Goal: Check status: Check status

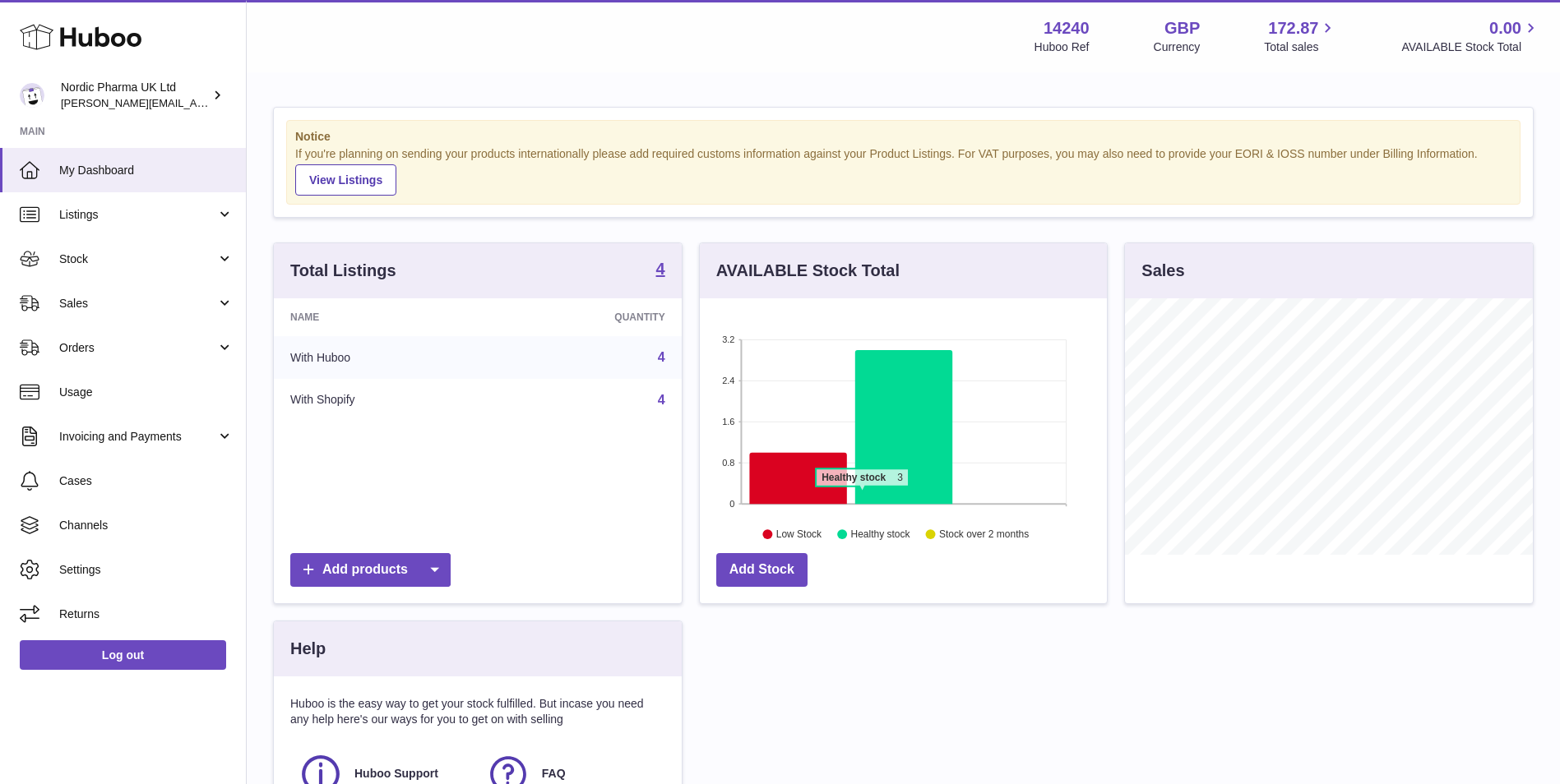
scroll to position [256, 407]
click at [77, 257] on span "Stock" at bounding box center [137, 259] width 157 height 16
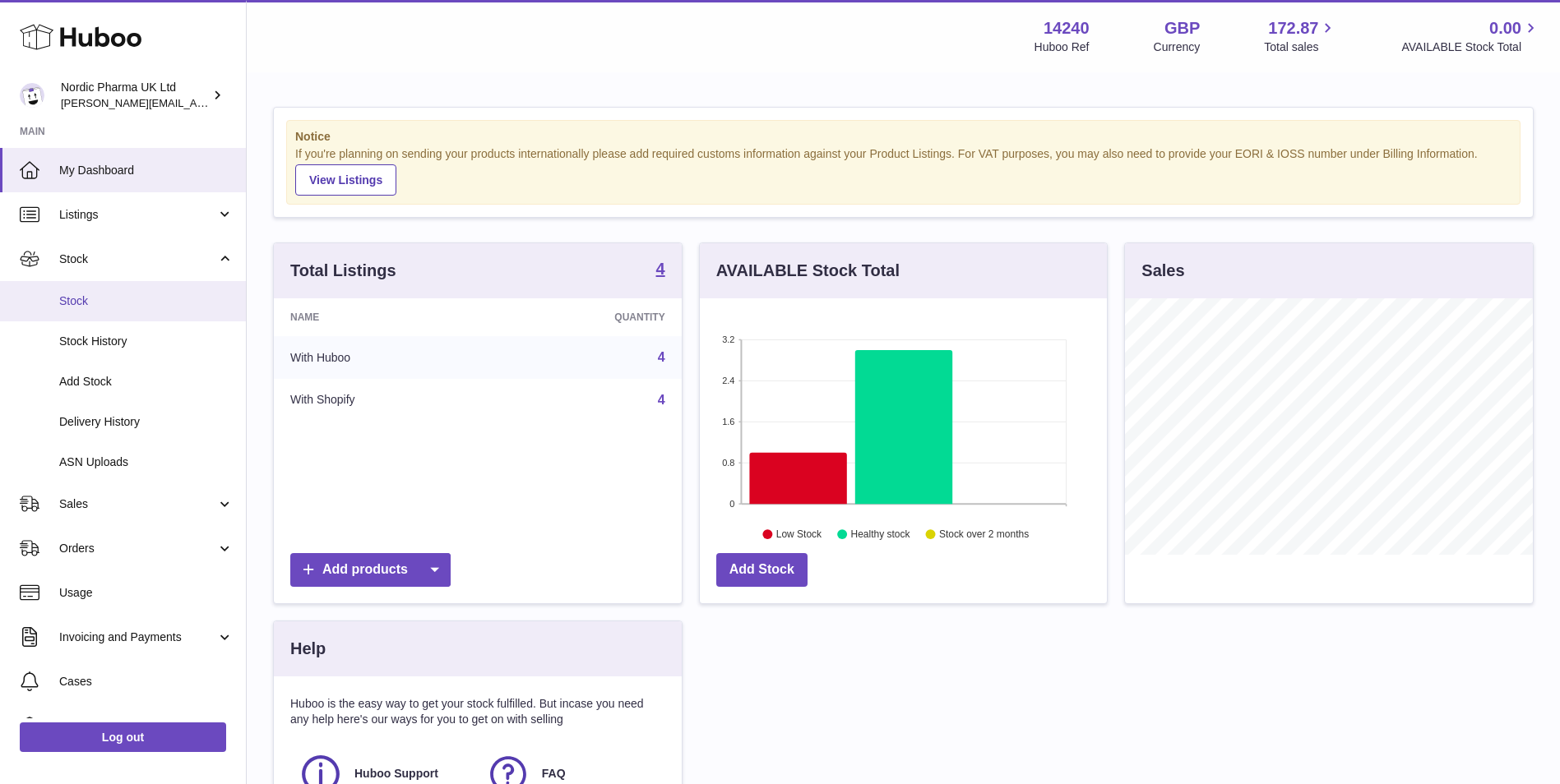
click at [70, 296] on span "Stock" at bounding box center [146, 302] width 175 height 16
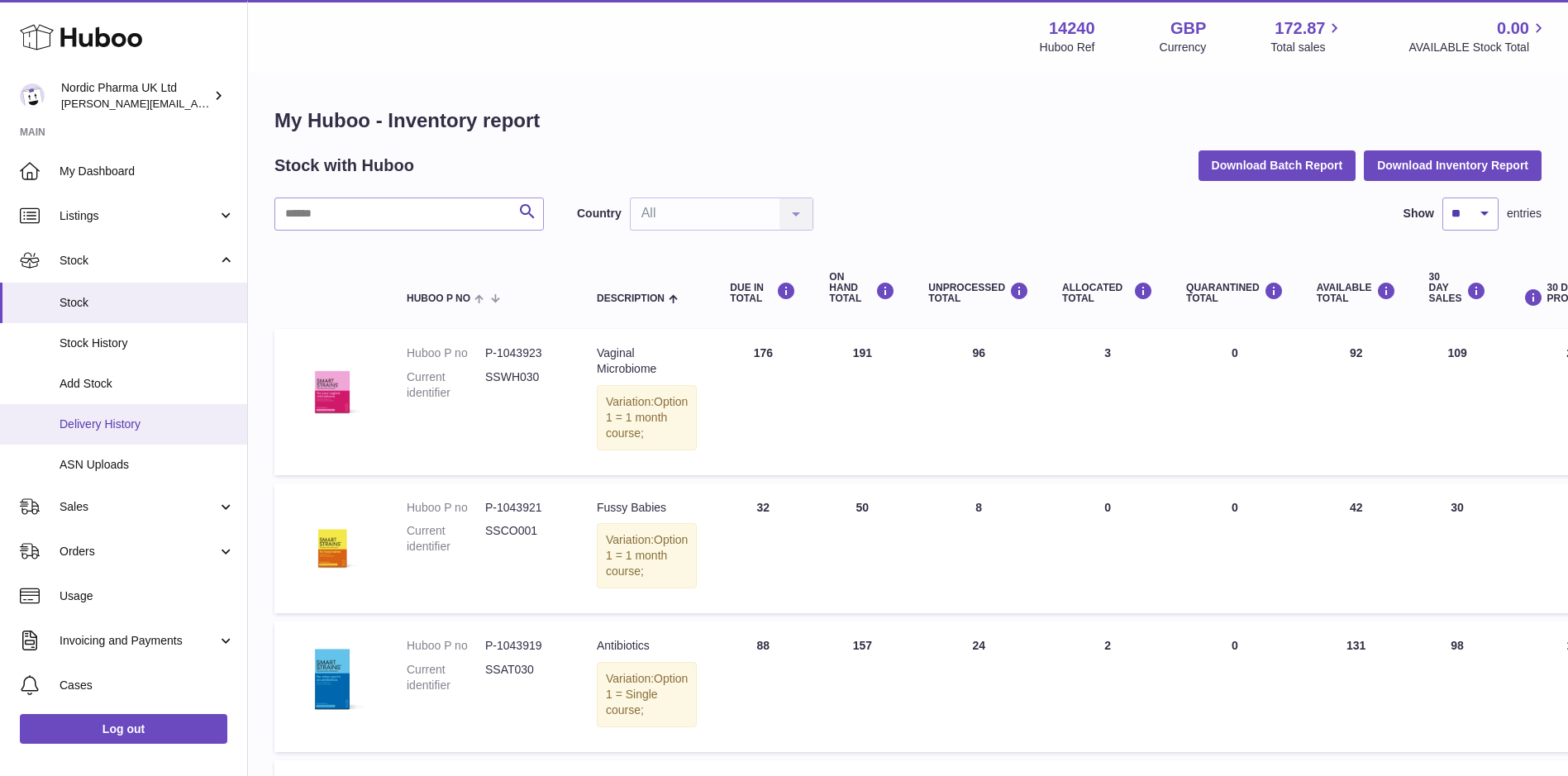
click at [74, 419] on span "Delivery History" at bounding box center [147, 425] width 176 height 16
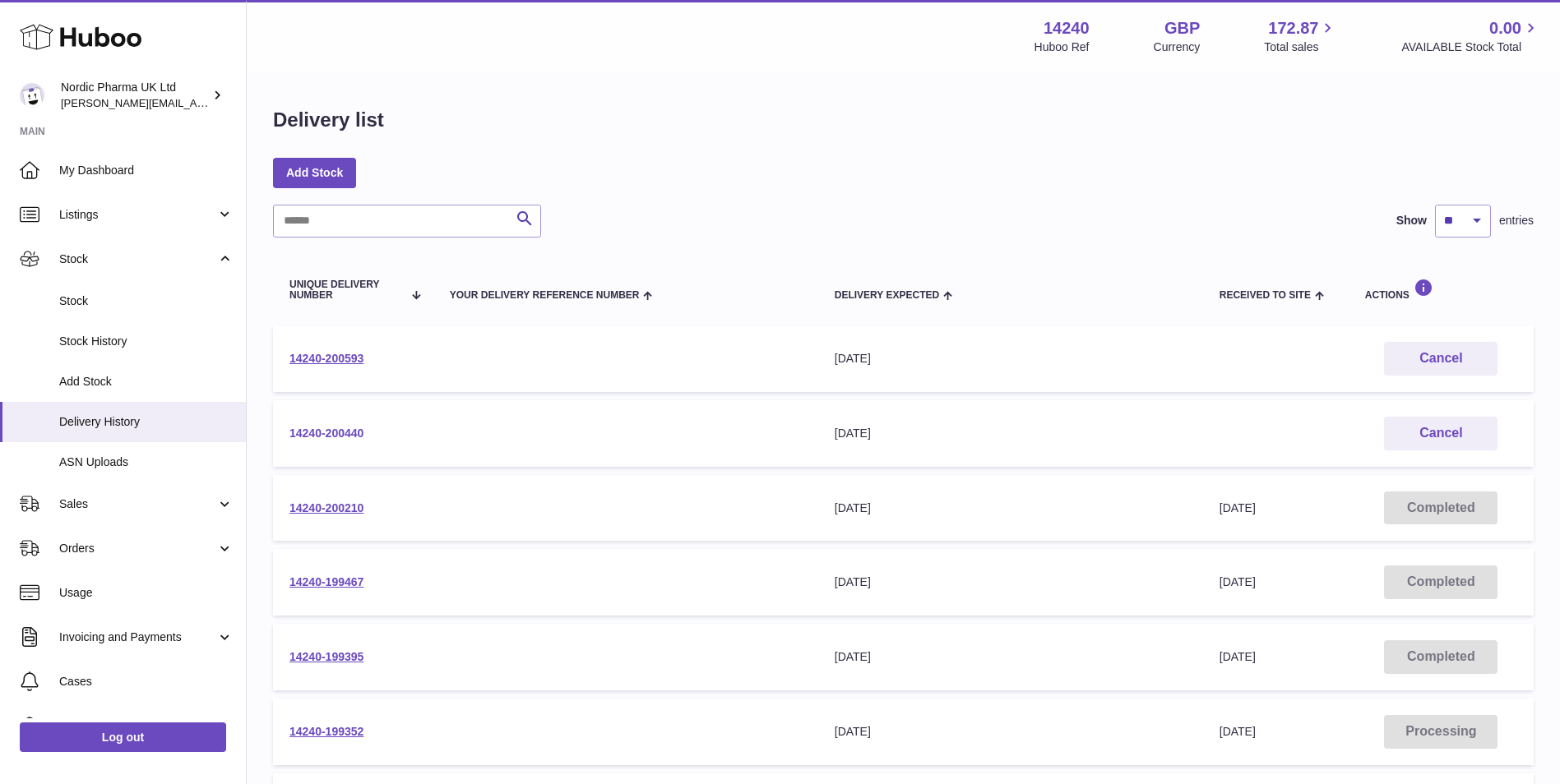
click at [333, 436] on link "14240-200440" at bounding box center [326, 433] width 74 height 13
click at [323, 355] on link "14240-200593" at bounding box center [326, 358] width 74 height 13
click at [327, 435] on link "14240-200440" at bounding box center [326, 433] width 74 height 13
click at [350, 509] on link "14240-200210" at bounding box center [326, 508] width 74 height 13
click at [343, 583] on link "14240-199467" at bounding box center [326, 581] width 74 height 13
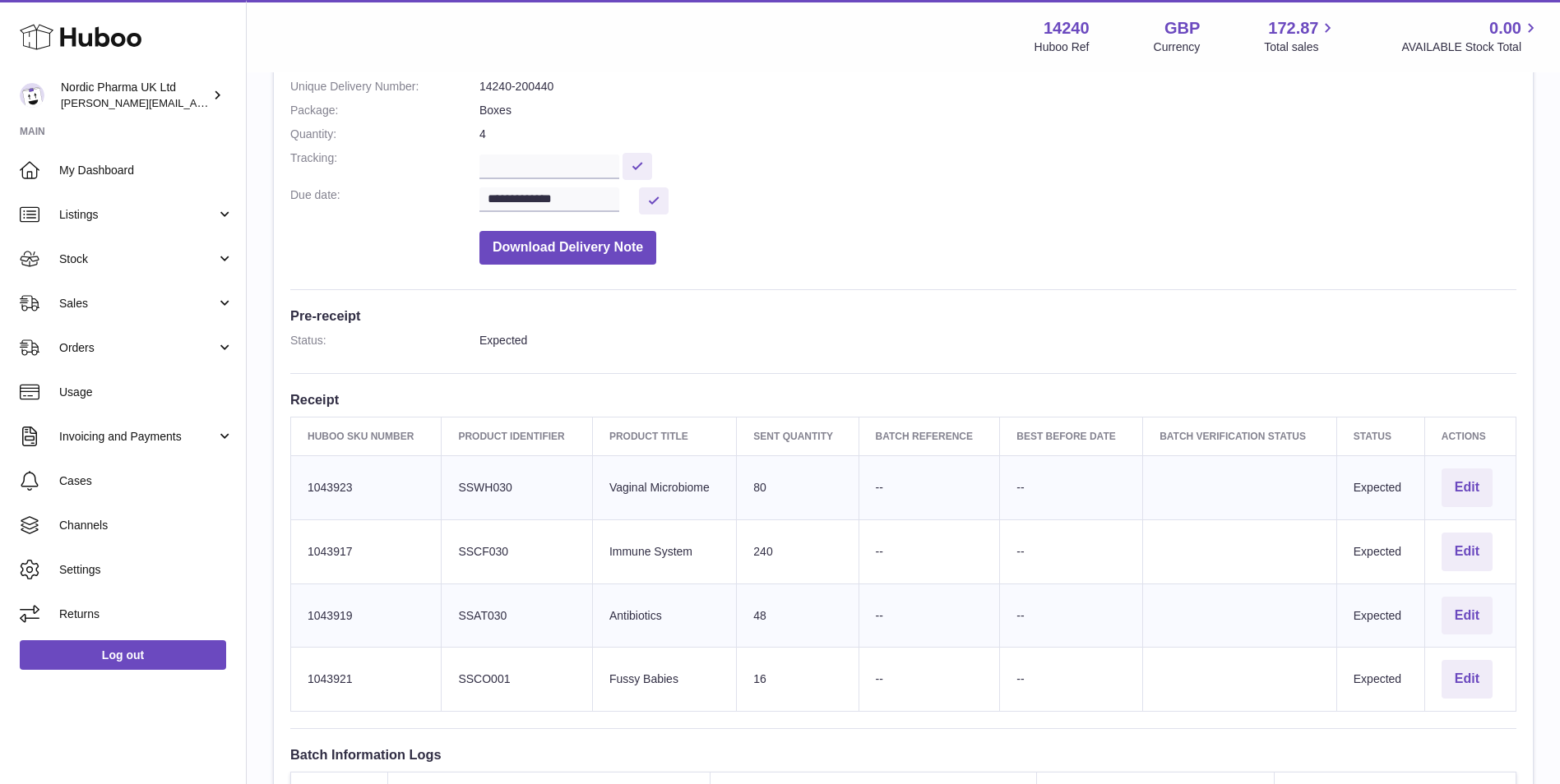
scroll to position [247, 0]
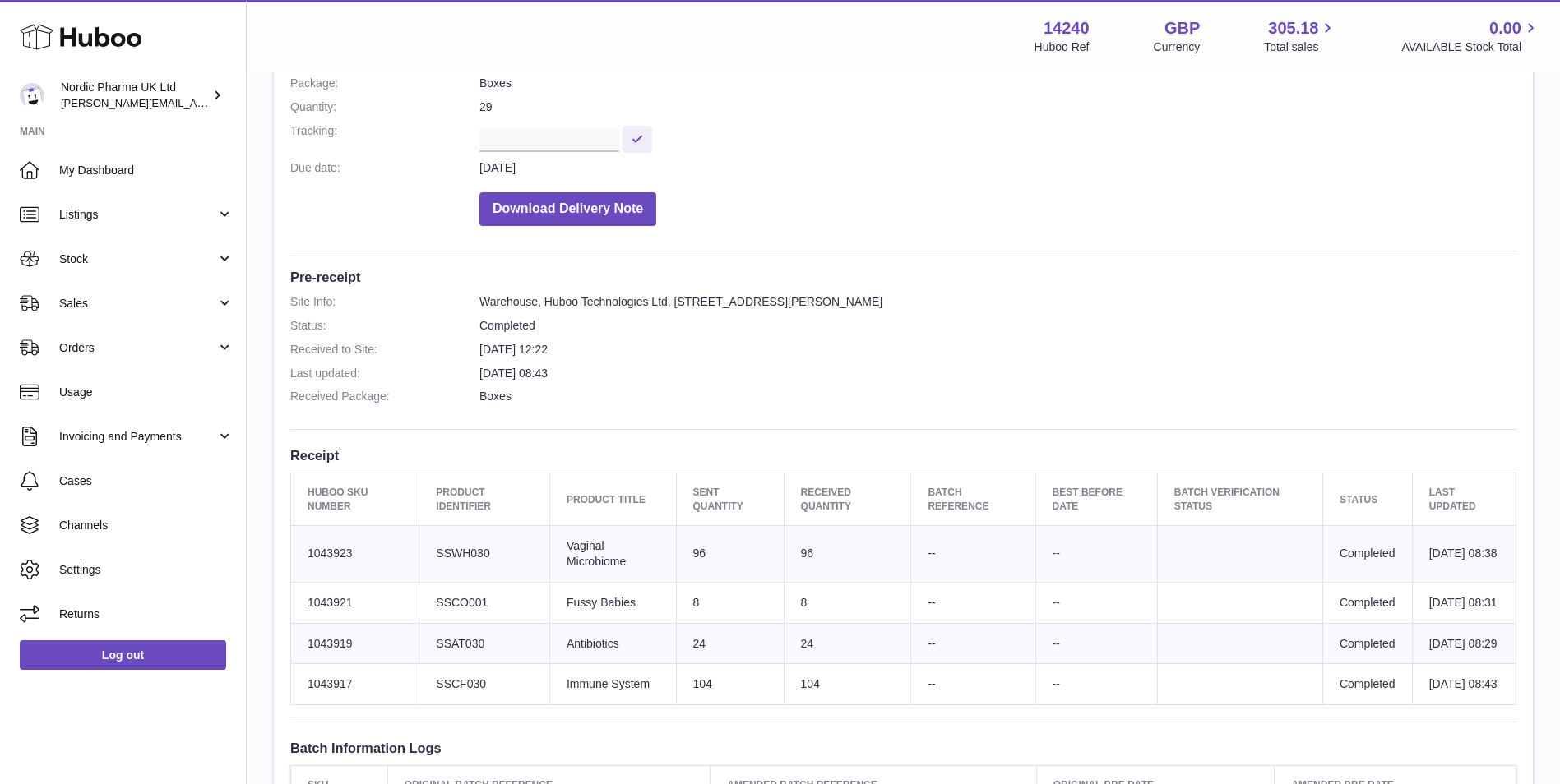
scroll to position [247, 0]
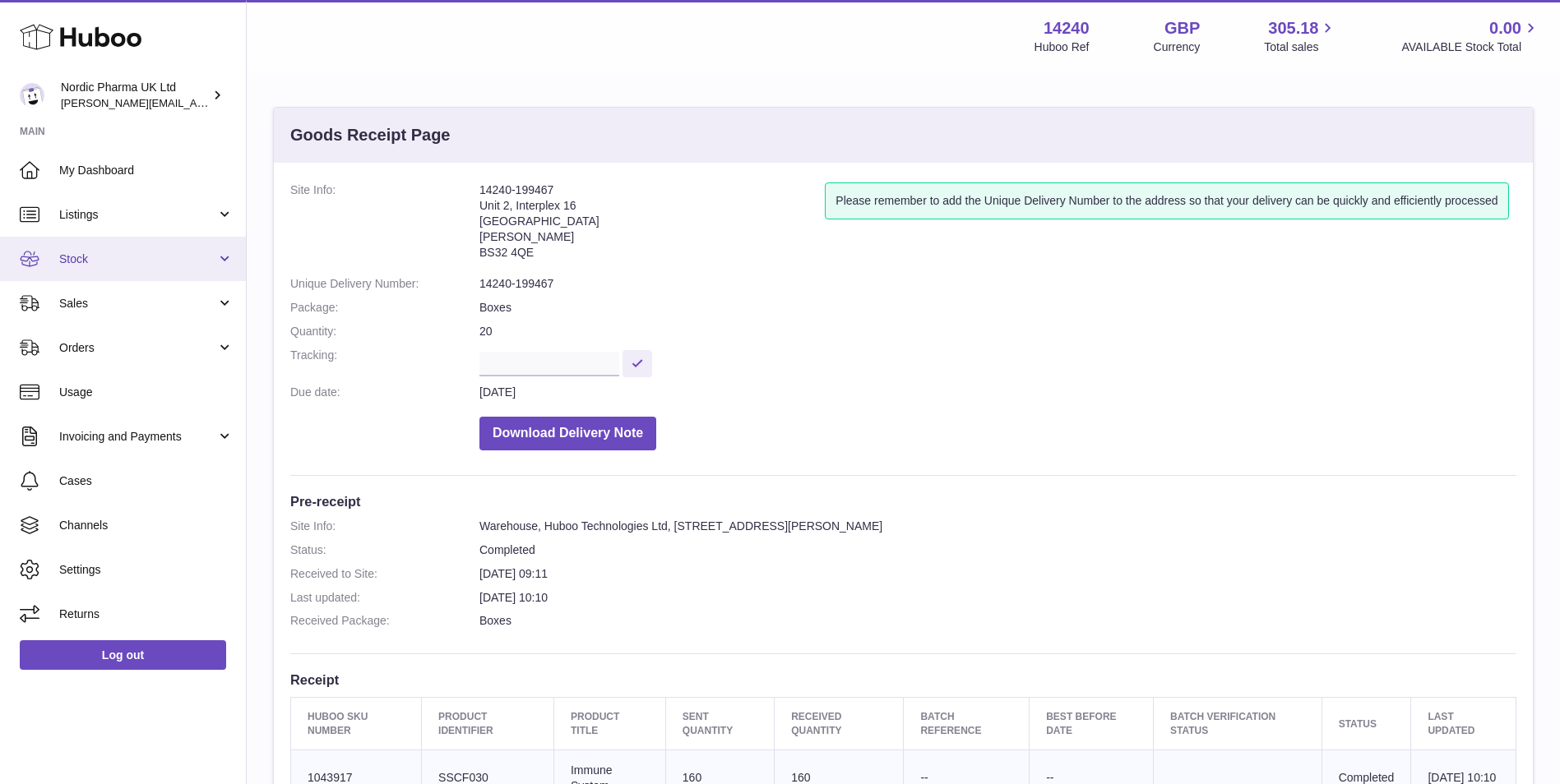
click at [87, 261] on span "Stock" at bounding box center [137, 259] width 157 height 16
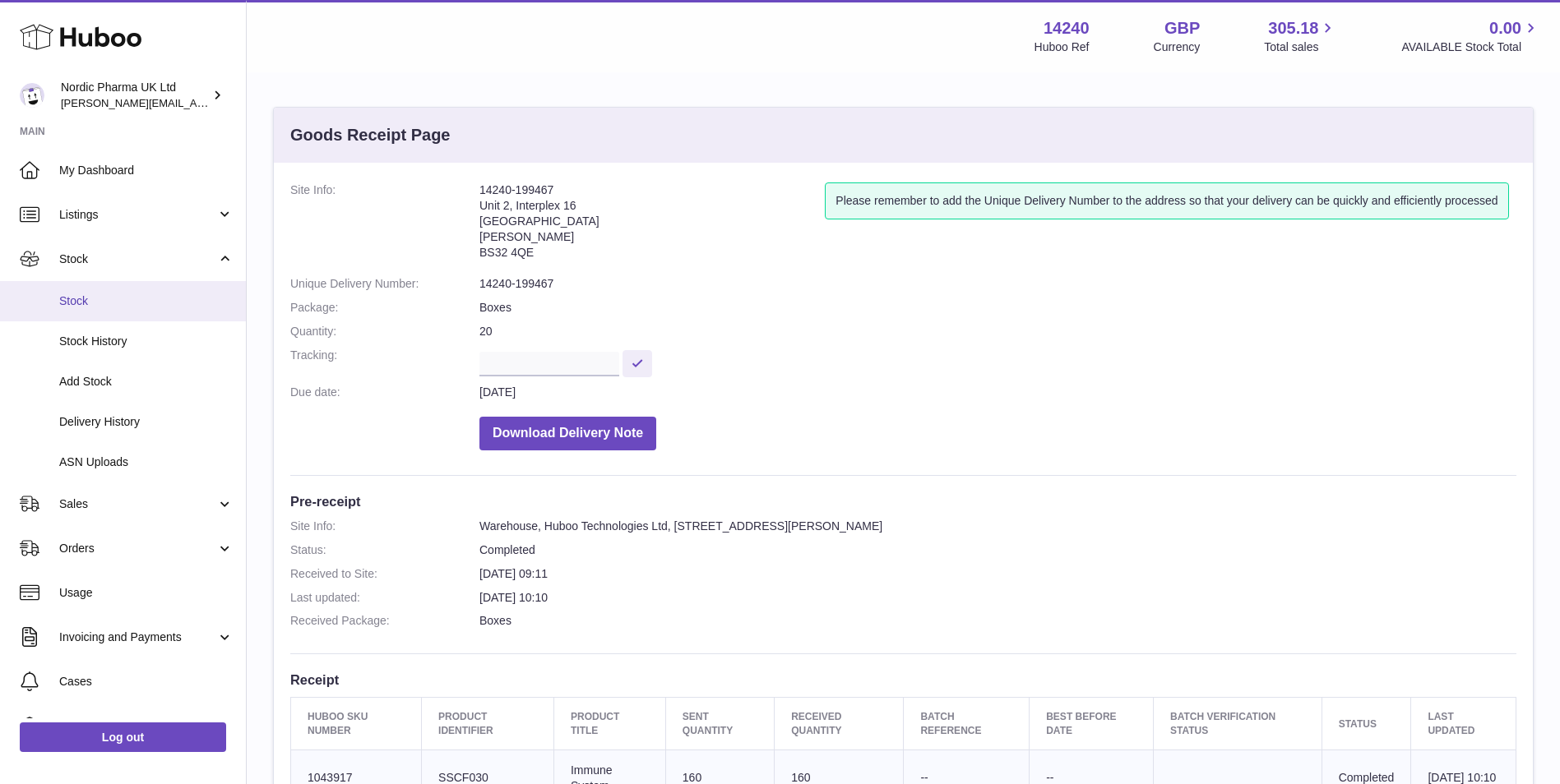
click at [96, 300] on span "Stock" at bounding box center [146, 302] width 175 height 16
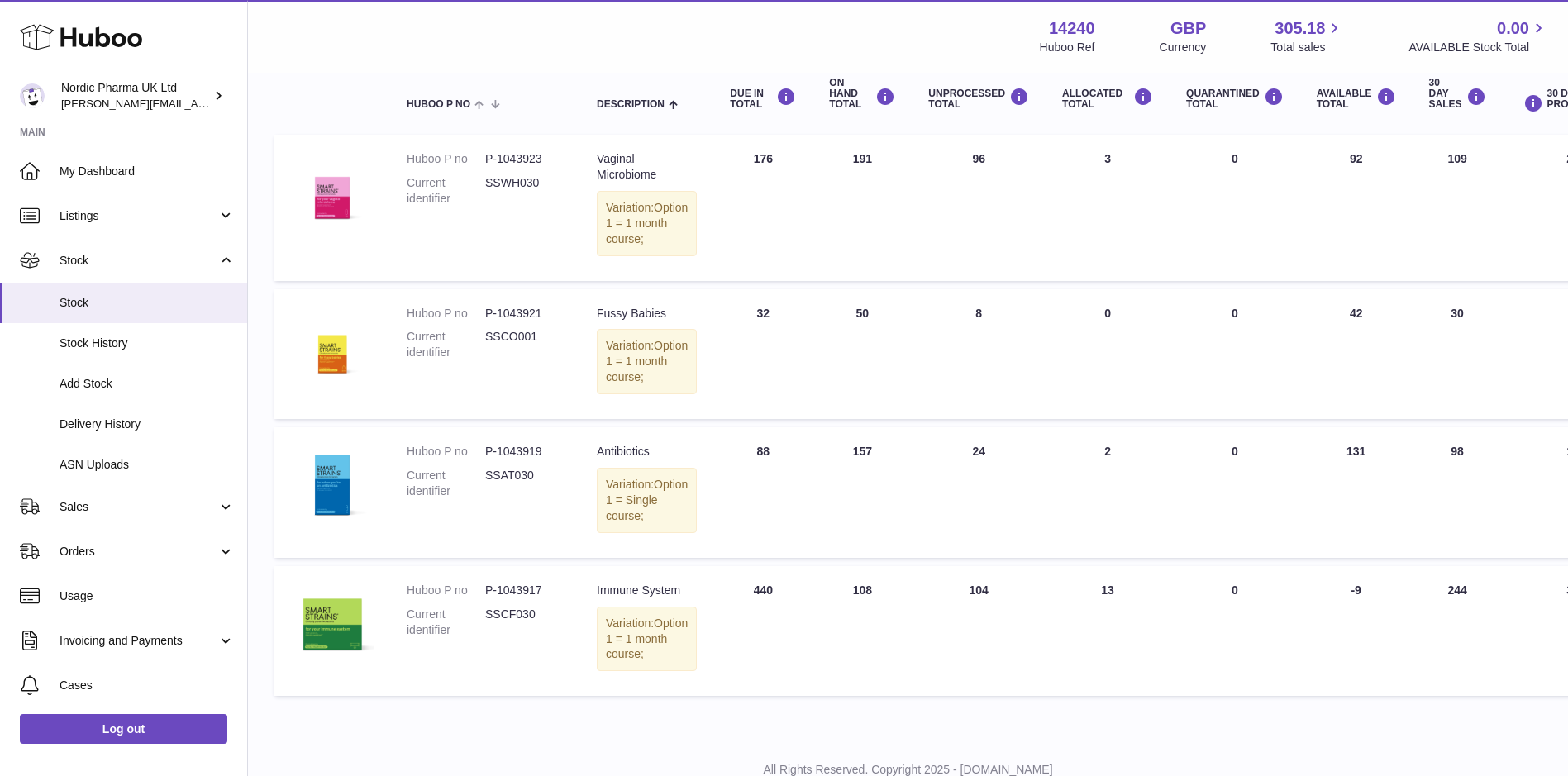
scroll to position [165, 0]
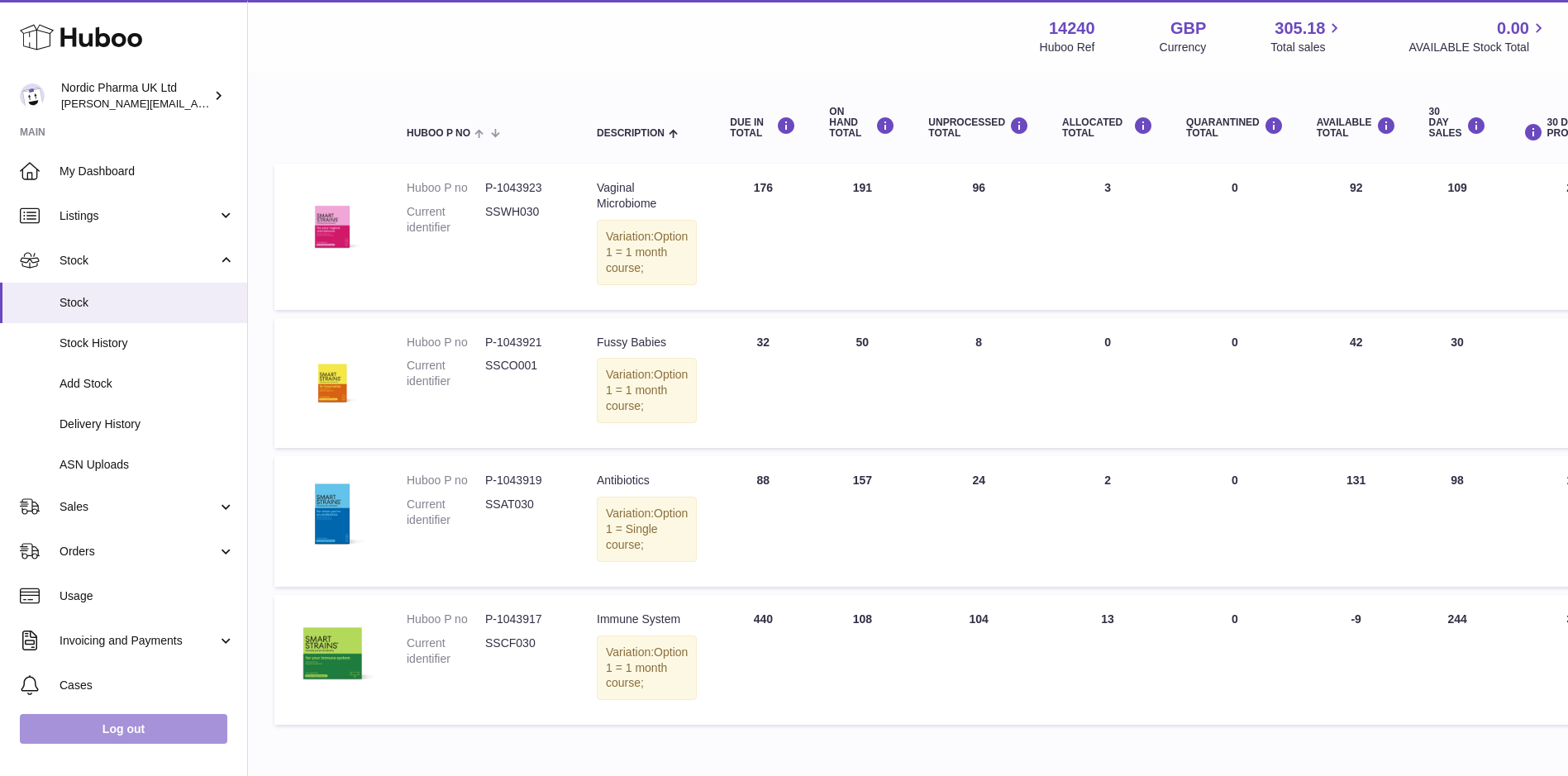
click at [109, 742] on link "Log out" at bounding box center [123, 729] width 207 height 30
